Goal: Task Accomplishment & Management: Use online tool/utility

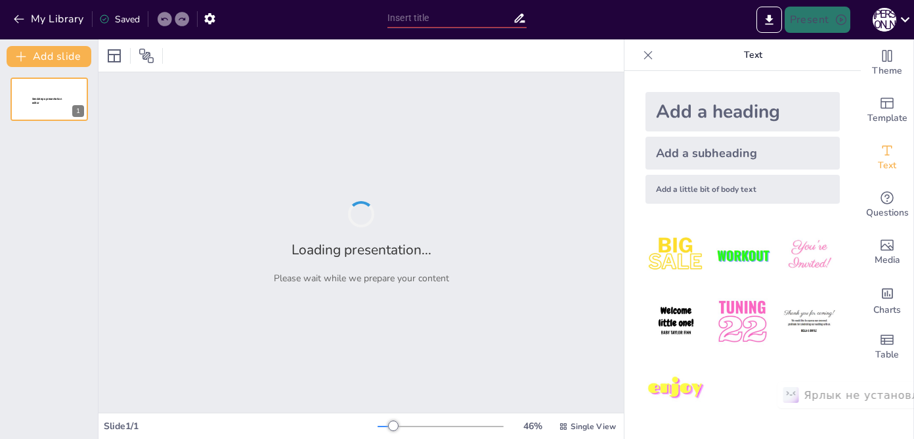
type input "Барокко: Искусство Вдохновения через Стиль"
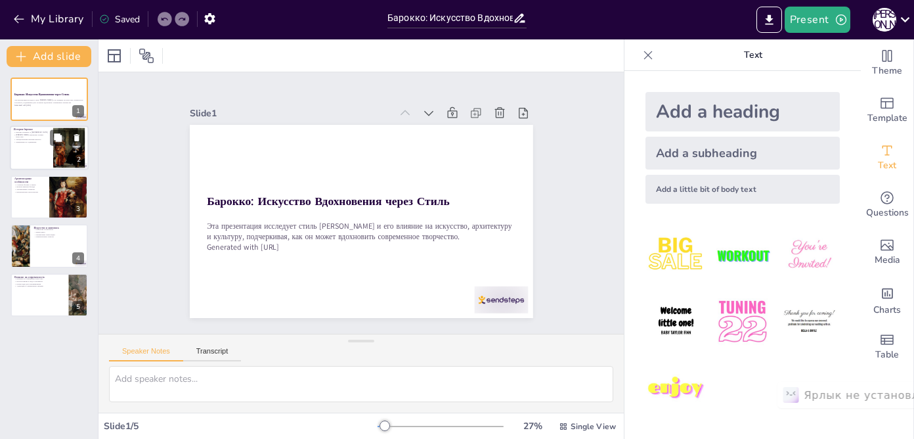
click at [41, 154] on div at bounding box center [49, 148] width 79 height 45
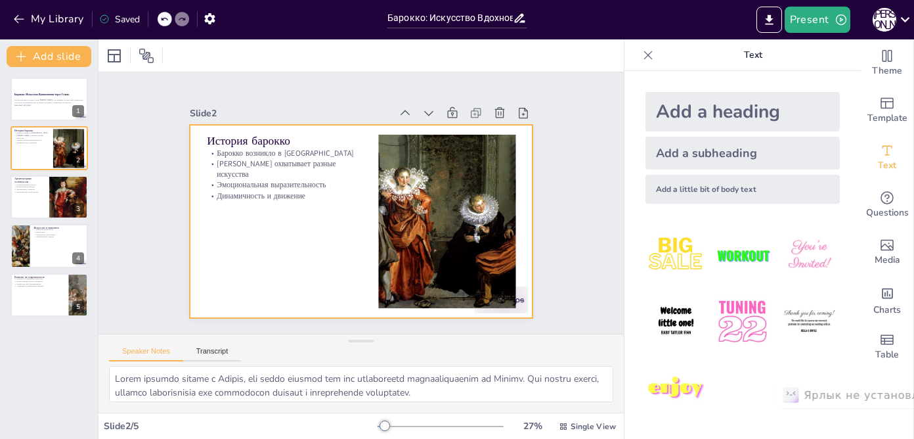
click at [253, 186] on p "Динамичность и движение" at bounding box center [285, 187] width 155 height 27
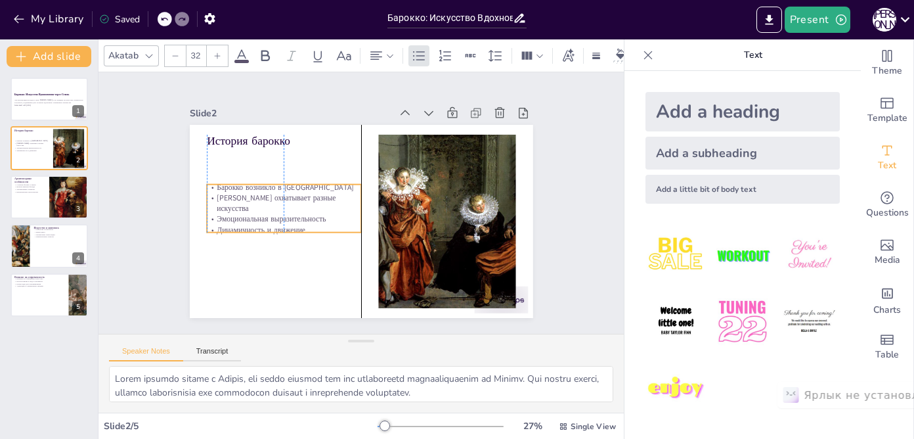
drag, startPoint x: 293, startPoint y: 177, endPoint x: 290, endPoint y: 209, distance: 33.0
click at [290, 209] on p "Эмоциональная выразительность" at bounding box center [283, 211] width 155 height 27
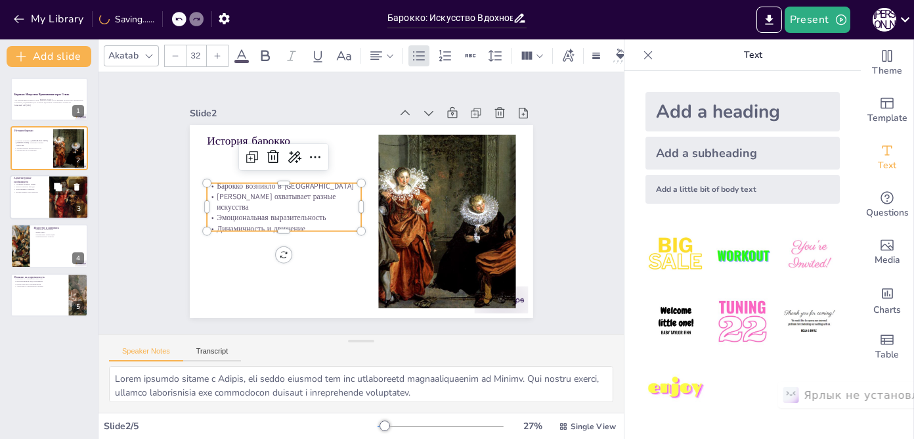
click at [52, 198] on div at bounding box center [68, 197] width 85 height 45
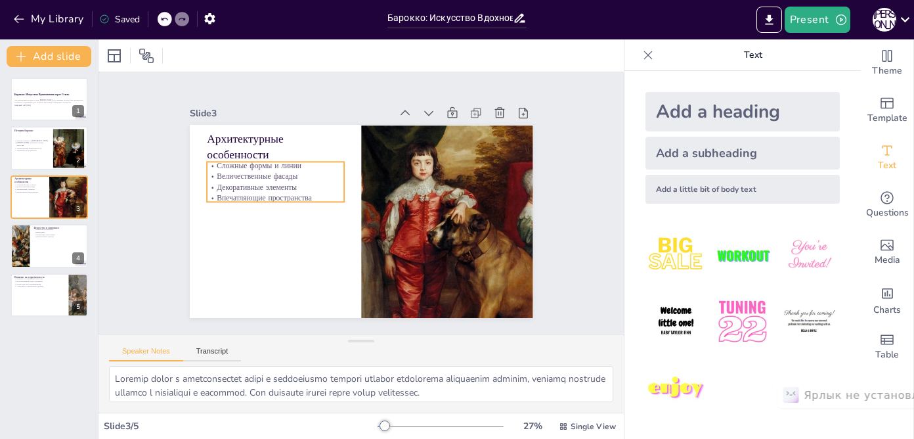
click at [271, 193] on p "Впечатляющие пространства" at bounding box center [277, 189] width 138 height 25
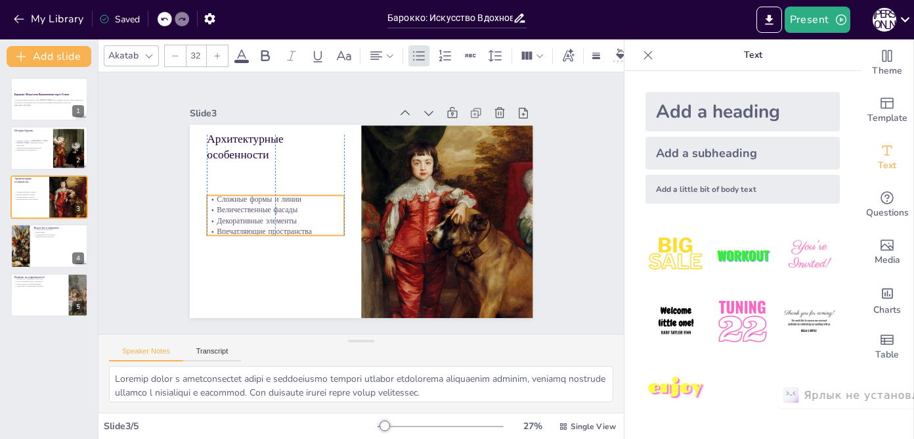
drag, startPoint x: 309, startPoint y: 185, endPoint x: 309, endPoint y: 218, distance: 33.5
click at [309, 218] on p "Декоративные элементы" at bounding box center [274, 211] width 138 height 25
click at [38, 249] on div at bounding box center [49, 245] width 79 height 45
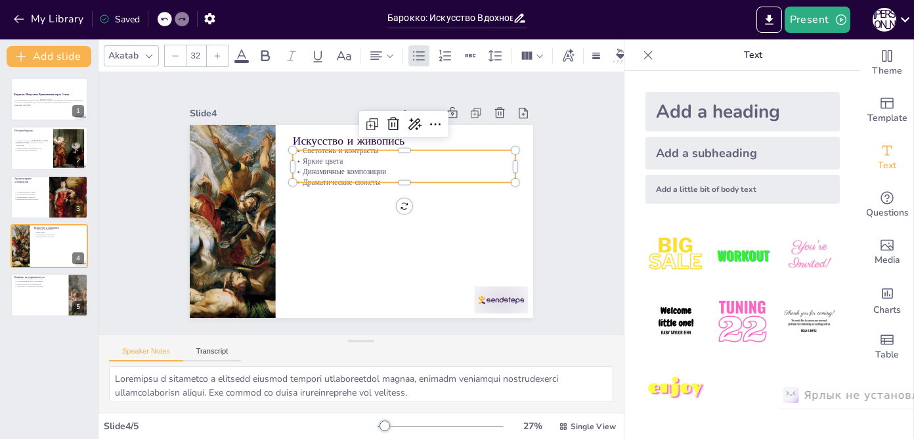
click at [319, 171] on p "Динамичные композиции" at bounding box center [407, 177] width 223 height 34
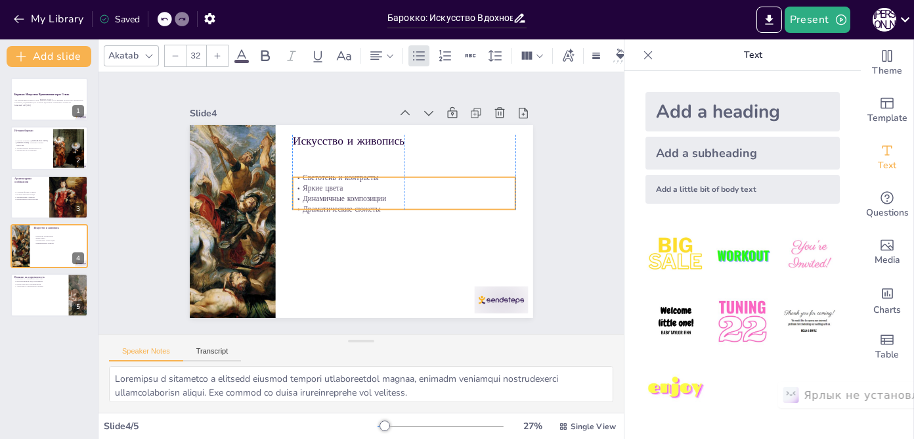
drag, startPoint x: 399, startPoint y: 164, endPoint x: 399, endPoint y: 192, distance: 27.6
click at [399, 192] on p "Яркие цвета" at bounding box center [405, 192] width 223 height 34
click at [53, 298] on div at bounding box center [49, 295] width 79 height 45
type textarea "Loremip dolor sitamet co adipiscinge seddoeius temporincidi utl etdoloremagn a …"
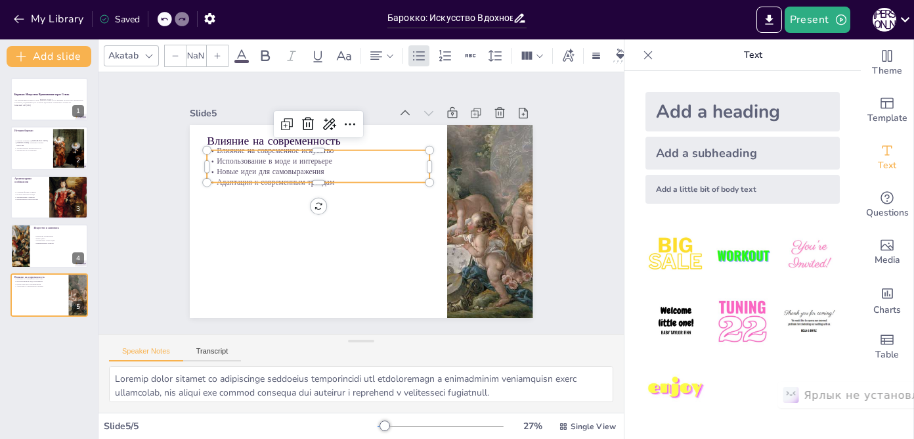
type input "32"
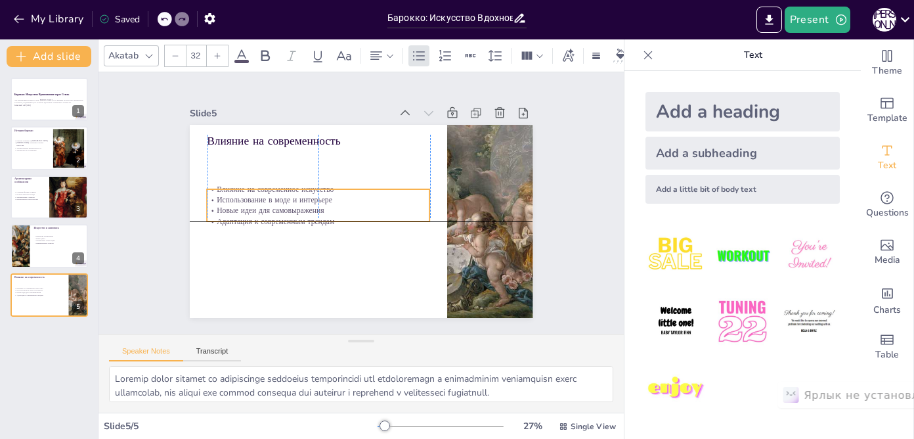
drag, startPoint x: 270, startPoint y: 166, endPoint x: 271, endPoint y: 200, distance: 34.2
click at [271, 200] on div "Влияние на современное искусство Использование в моде и интерьере Новые идеи дл…" at bounding box center [318, 200] width 227 height 66
click at [41, 110] on div at bounding box center [49, 99] width 79 height 45
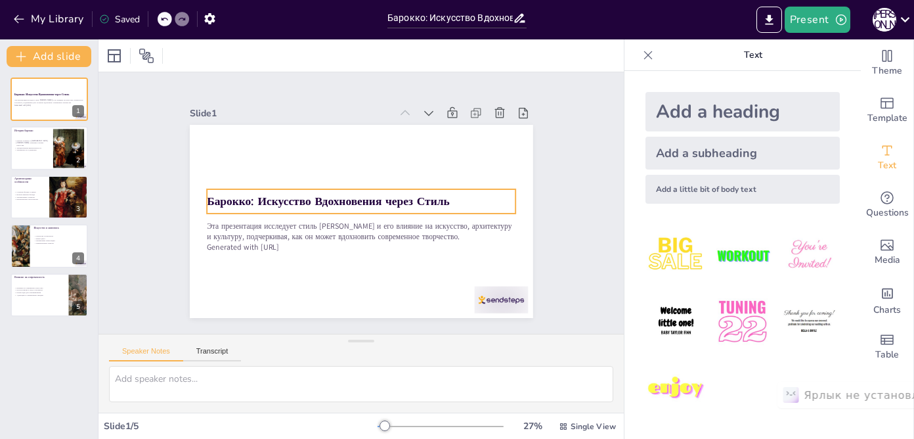
click at [269, 203] on strong "Барокко: Искусство Вдохновения через Стиль" at bounding box center [328, 197] width 243 height 41
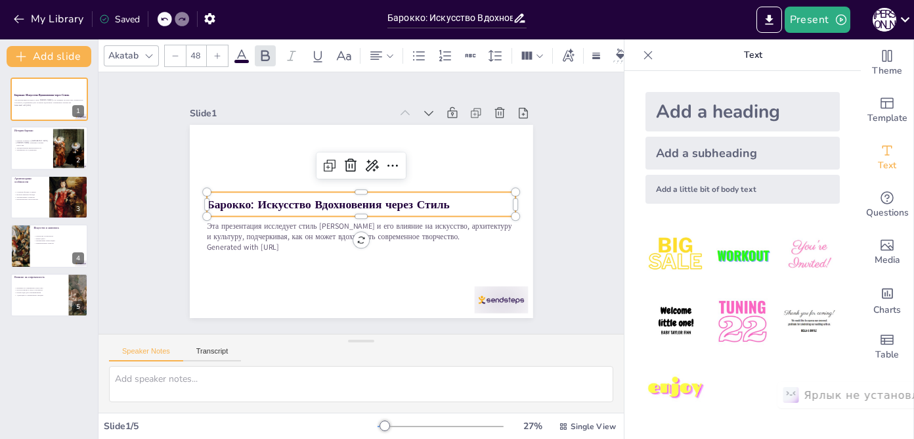
click at [815, 311] on img at bounding box center [809, 321] width 61 height 61
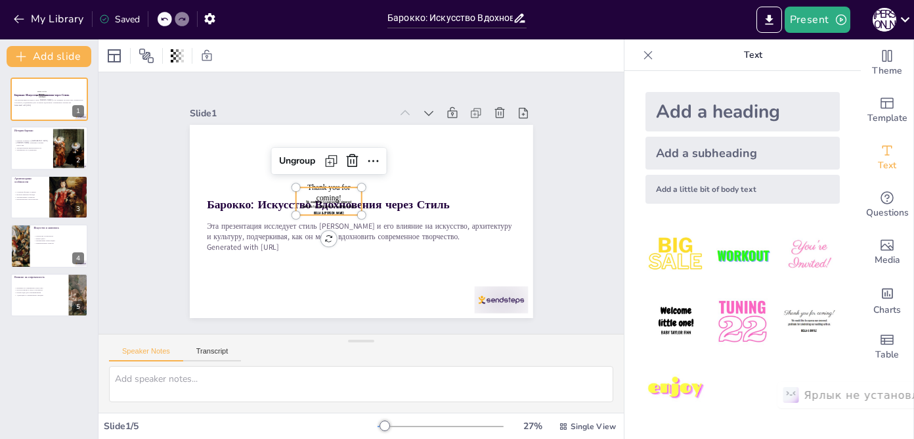
click at [297, 186] on div at bounding box center [298, 181] width 12 height 12
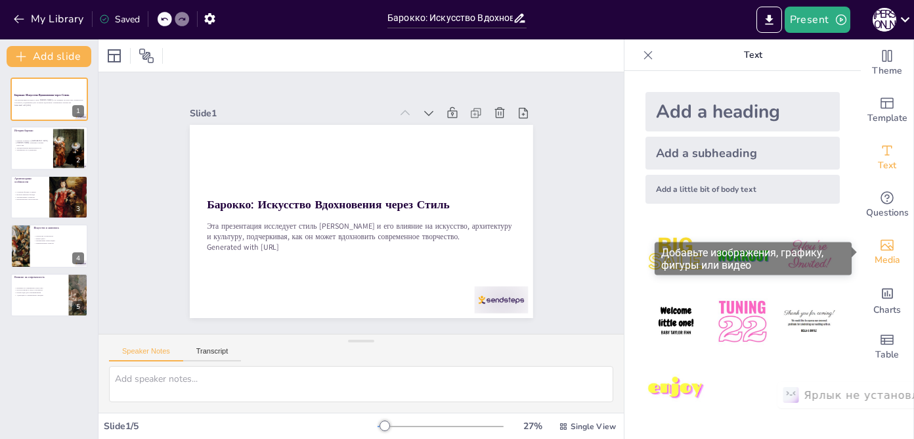
click at [882, 248] on icon "Add images, graphics, shapes or video" at bounding box center [887, 245] width 16 height 16
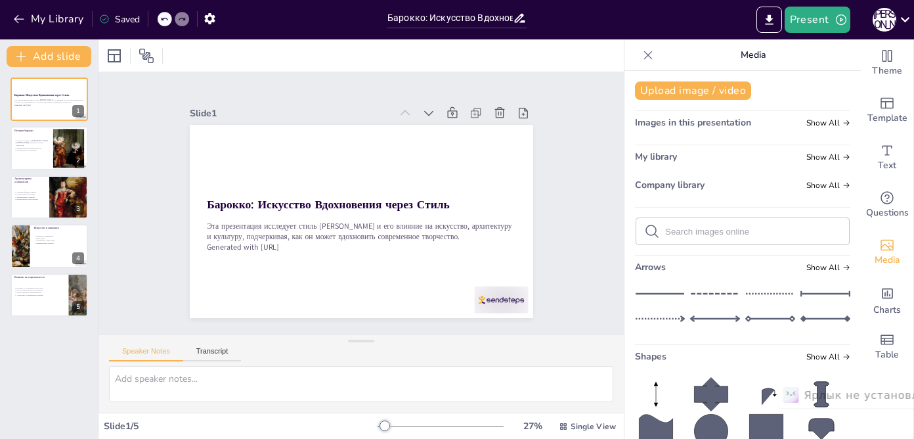
click at [685, 229] on input "text" at bounding box center [753, 232] width 176 height 10
type input "барокко"
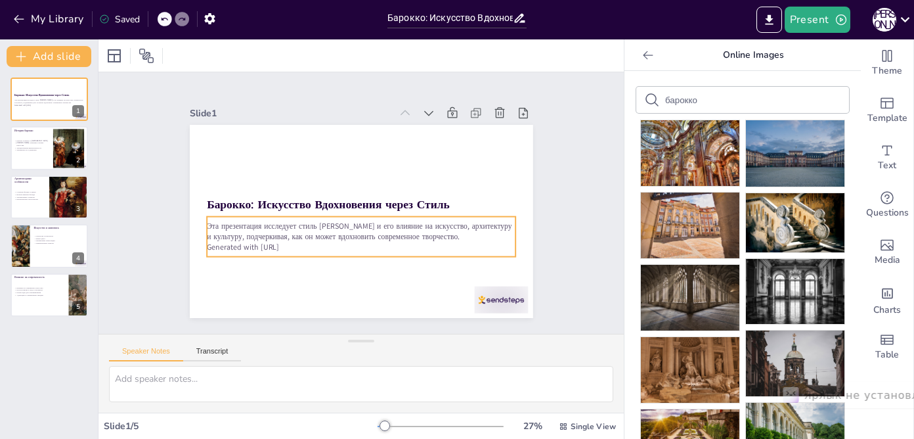
click at [429, 230] on p "Эта презентация исследует стиль [PERSON_NAME] и его влияние на искусство, архит…" at bounding box center [358, 230] width 309 height 53
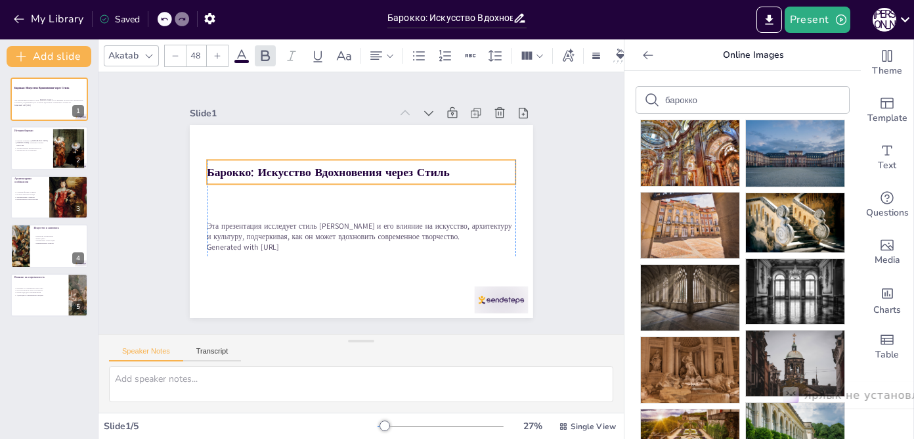
drag, startPoint x: 403, startPoint y: 206, endPoint x: 405, endPoint y: 171, distance: 34.9
click at [405, 171] on strong "Барокко: Искусство Вдохновения через Стиль" at bounding box center [335, 166] width 240 height 66
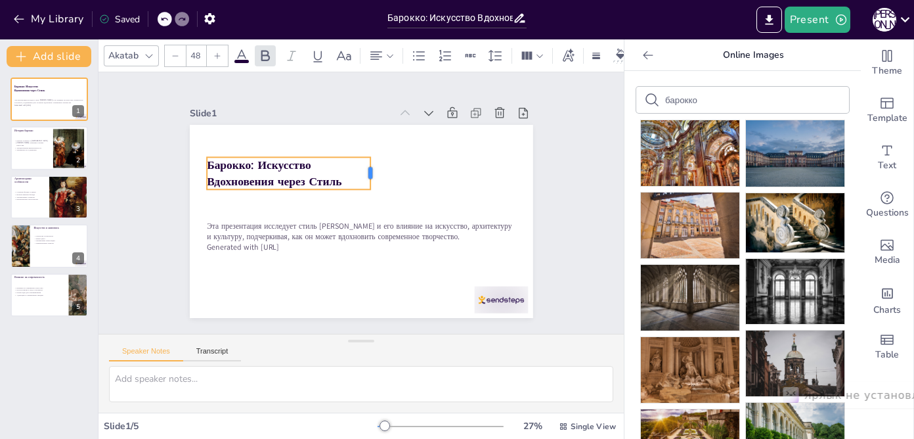
drag, startPoint x: 515, startPoint y: 167, endPoint x: 372, endPoint y: 164, distance: 143.8
click at [372, 164] on div at bounding box center [379, 174] width 14 height 33
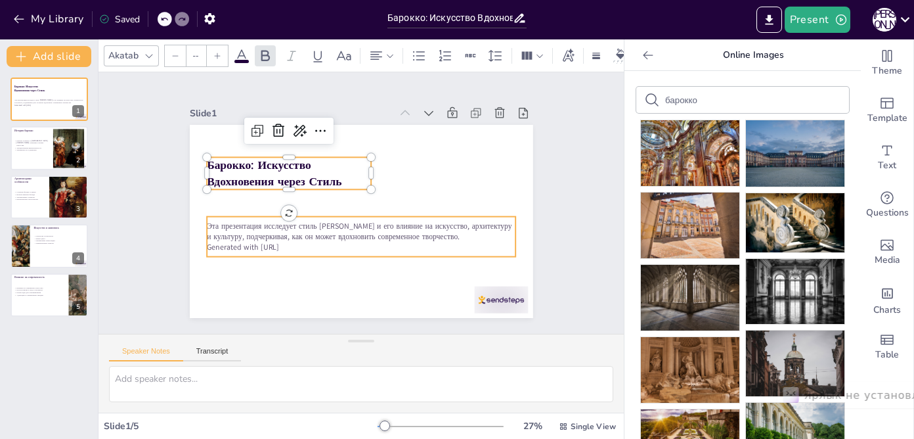
type input "32"
click at [361, 244] on p "Generated with [URL]" at bounding box center [356, 246] width 309 height 43
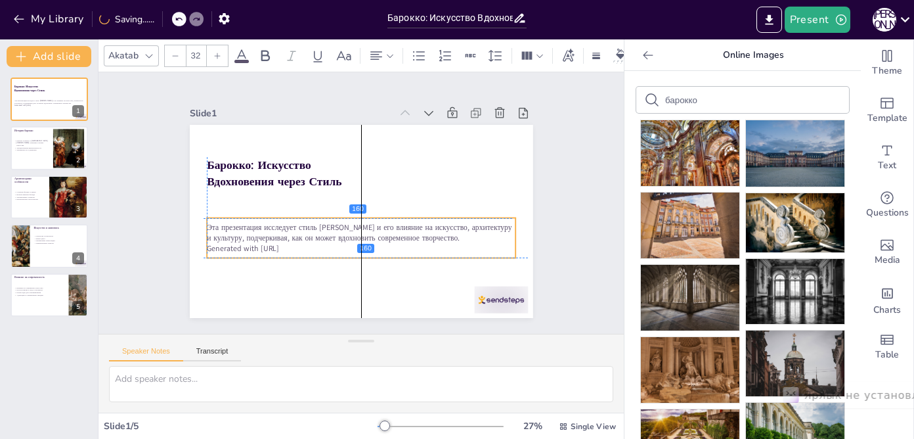
click at [511, 230] on p "Эта презентация исследует стиль [PERSON_NAME] и его влияние на искусство, архит…" at bounding box center [358, 233] width 309 height 54
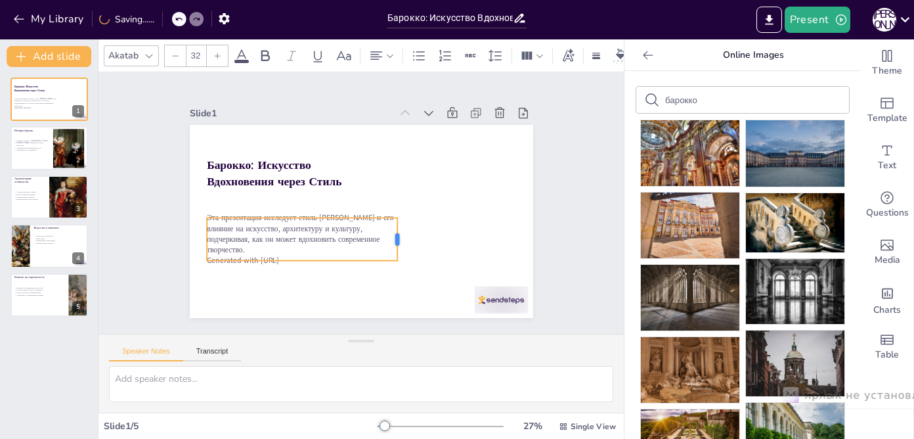
drag, startPoint x: 516, startPoint y: 236, endPoint x: 399, endPoint y: 235, distance: 117.5
click at [399, 235] on div at bounding box center [398, 242] width 15 height 43
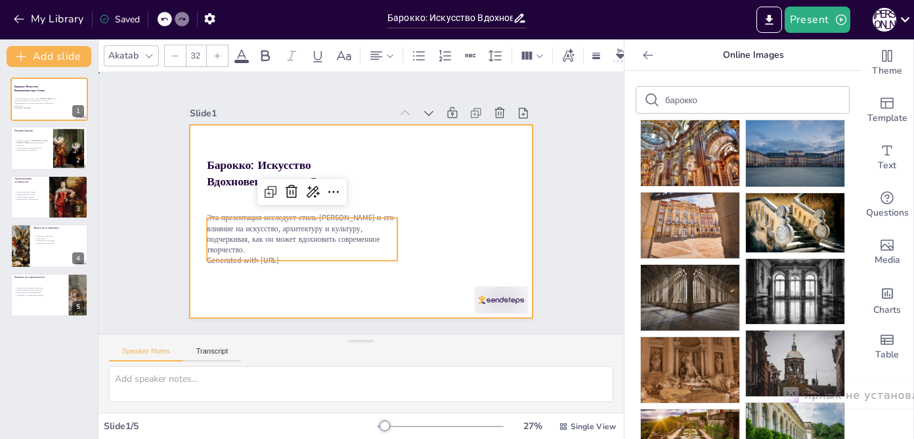
click at [456, 235] on div at bounding box center [357, 221] width 376 height 260
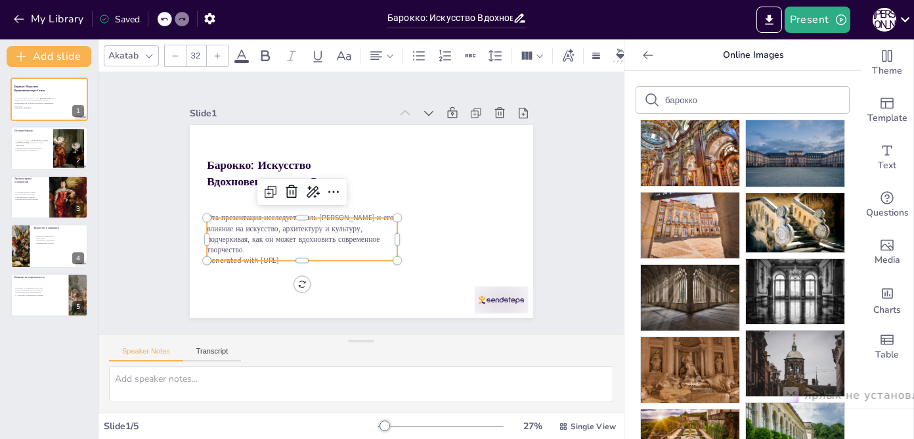
click at [309, 253] on p "Generated with [URL]" at bounding box center [291, 247] width 188 height 50
drag, startPoint x: 316, startPoint y: 253, endPoint x: 217, endPoint y: 253, distance: 99.2
click at [217, 253] on p "Generated with [URL]" at bounding box center [296, 253] width 190 height 31
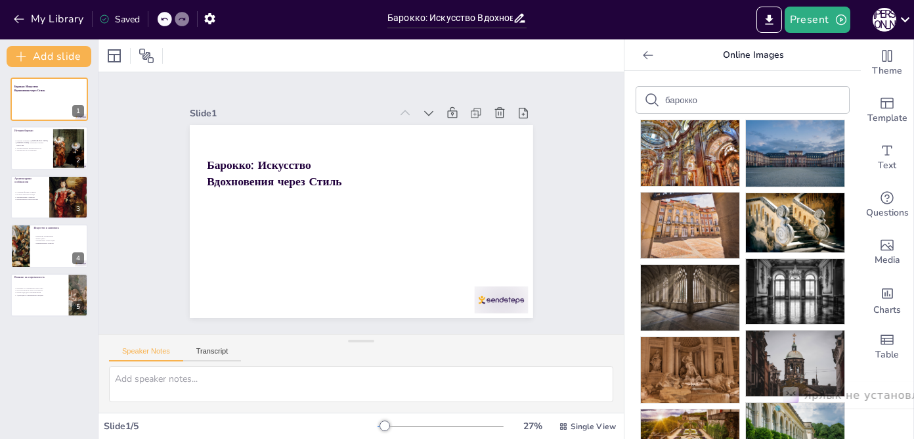
click at [160, 20] on div at bounding box center [165, 19] width 14 height 14
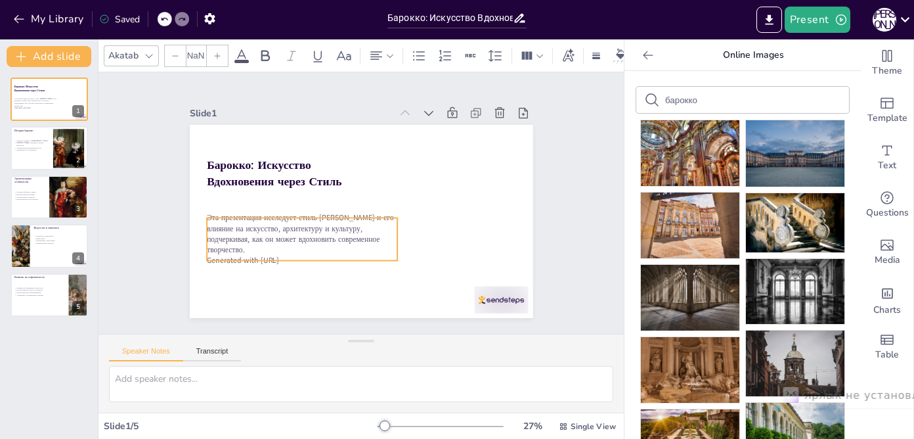
click at [315, 252] on p "Generated with [URL]" at bounding box center [296, 254] width 191 height 31
type input "32"
click at [306, 255] on p "Generated with [URL]" at bounding box center [296, 253] width 191 height 31
click at [317, 252] on p "Generated with [URL]" at bounding box center [296, 254] width 191 height 31
click at [359, 242] on p "Эта презентация исследует стиль [PERSON_NAME] и его влияние на искусство, архит…" at bounding box center [297, 220] width 196 height 81
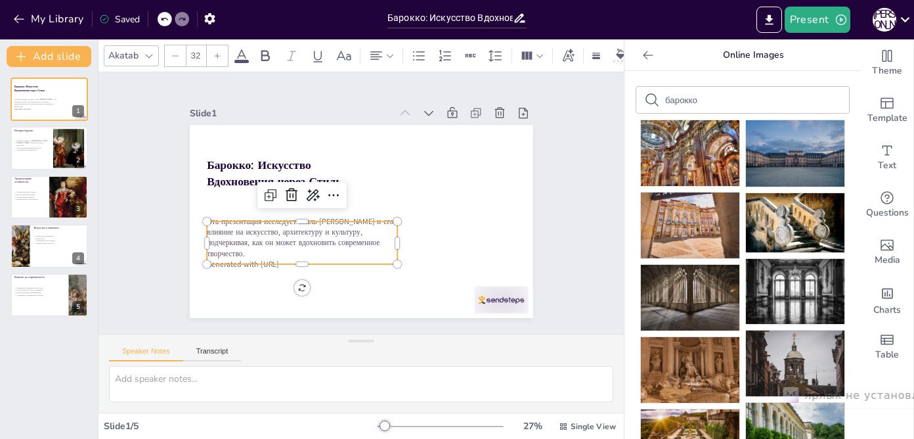
click at [340, 246] on p "Эта презентация исследует стиль [PERSON_NAME] и его влияние на искусство, архит…" at bounding box center [299, 231] width 194 height 62
click at [340, 246] on p "Эта презентация исследует стиль [PERSON_NAME] и его влияние на искусство, архит…" at bounding box center [296, 224] width 196 height 81
click at [340, 246] on p "Эта презентация исследует стиль [PERSON_NAME] и его влияние на искусство, архит…" at bounding box center [294, 210] width 192 height 117
click at [354, 246] on p "Эта презентация исследует стиль [PERSON_NAME] и его влияние на искусство, архит…" at bounding box center [299, 231] width 194 height 62
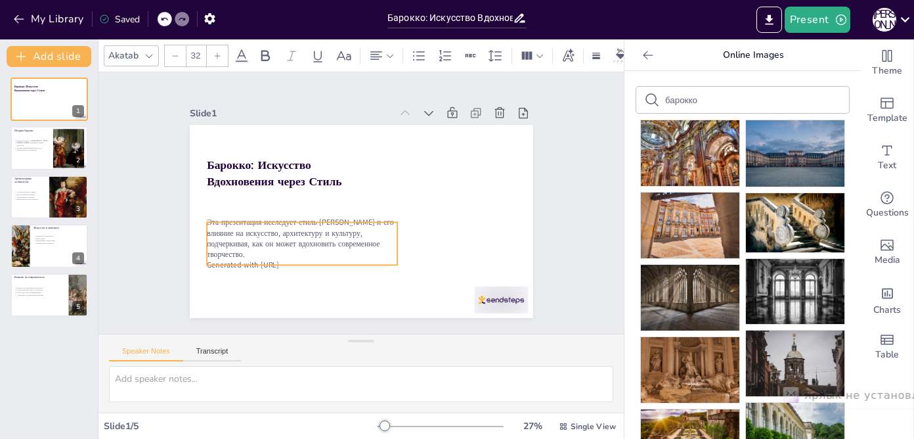
click at [309, 256] on p "Generated with [URL]" at bounding box center [295, 258] width 191 height 31
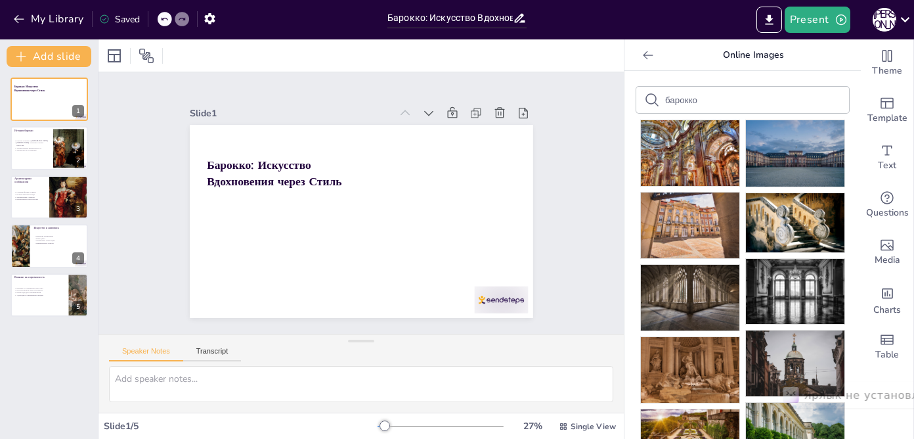
click at [148, 21] on div at bounding box center [148, 19] width 1 height 16
